Goal: Information Seeking & Learning: Learn about a topic

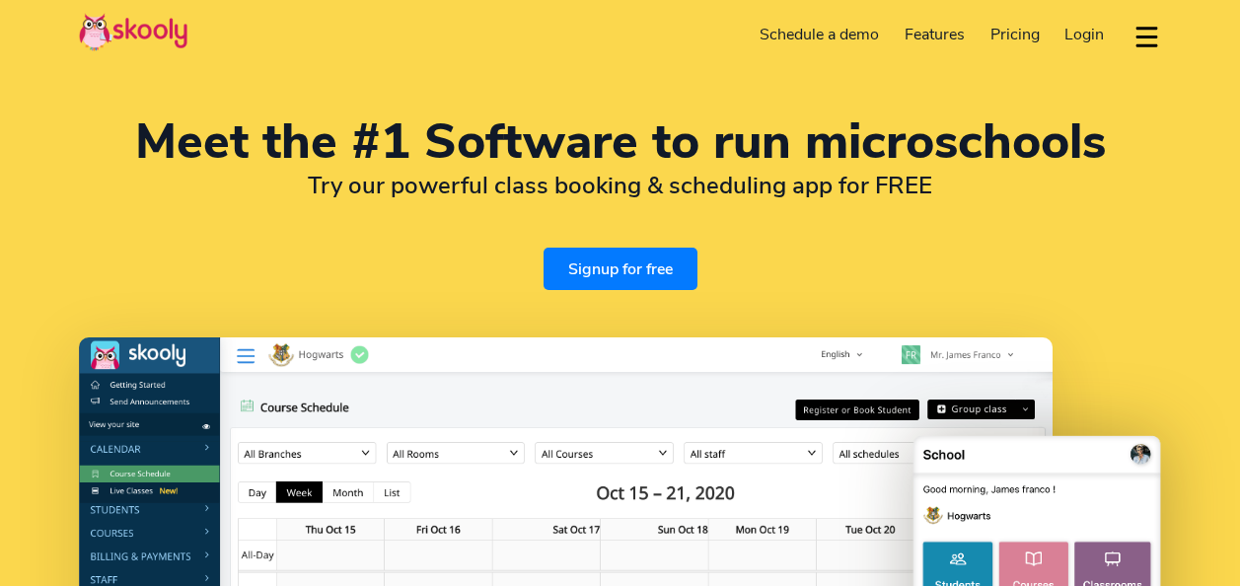
select select "en"
click at [1024, 26] on span "Pricing" at bounding box center [1015, 35] width 49 height 22
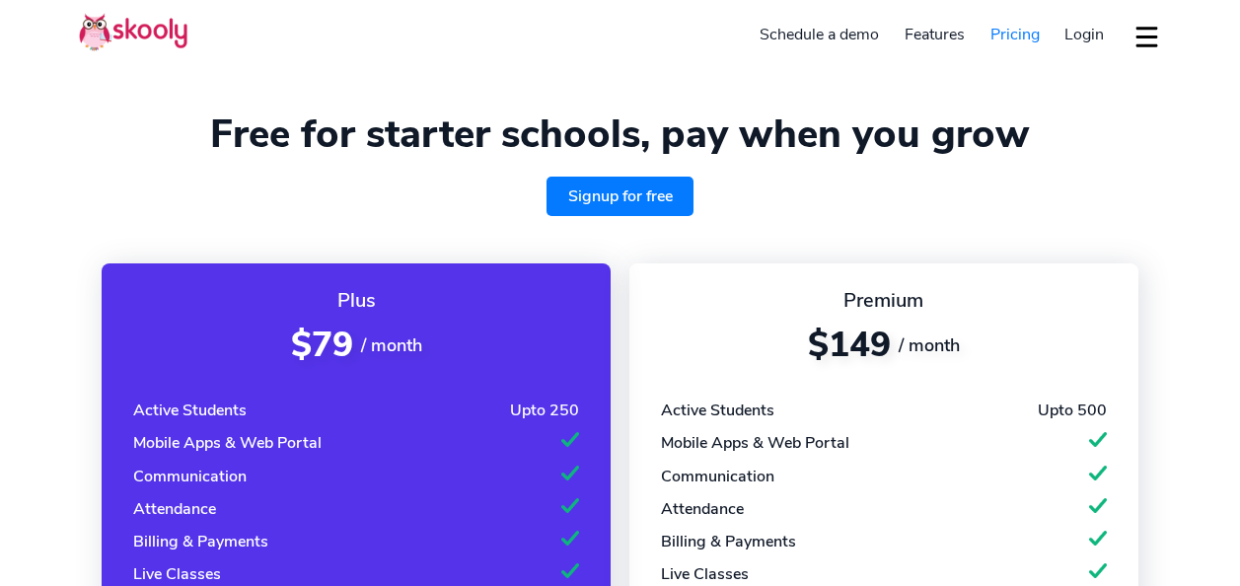
select select "en"
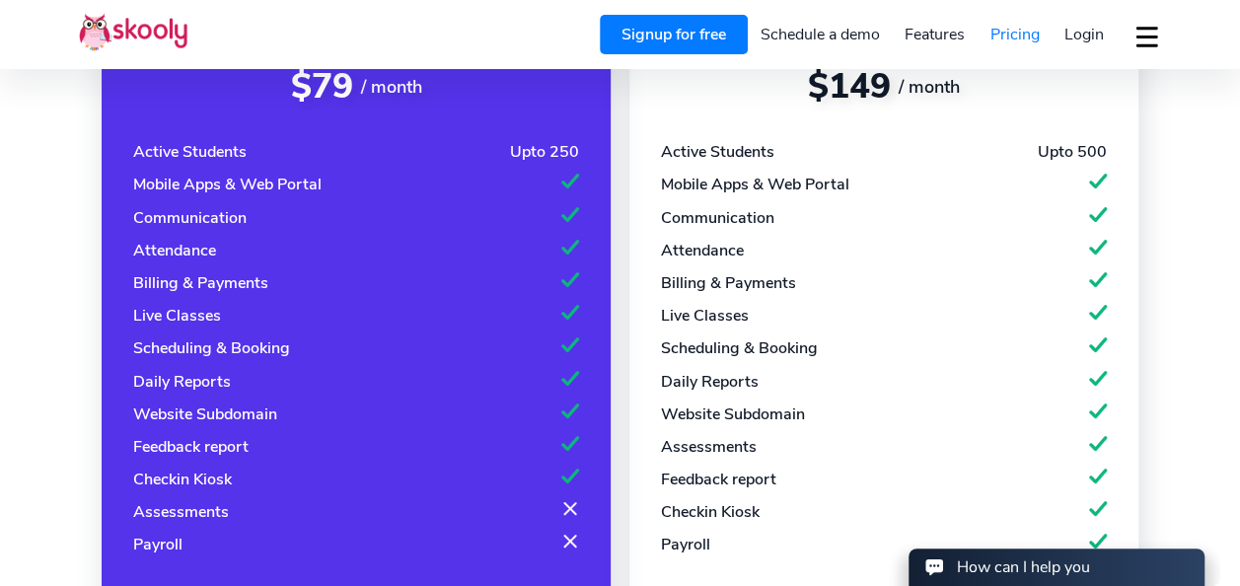
select select "1939"
select select "[US_STATE]"
select select "America/Puerto_Rico"
